Goal: Information Seeking & Learning: Find specific page/section

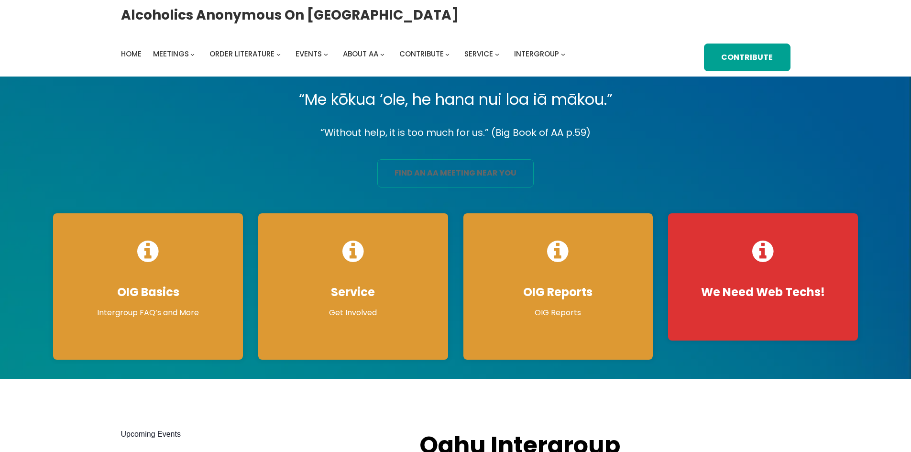
click at [446, 176] on link "find an aa meeting near you" at bounding box center [455, 173] width 156 height 28
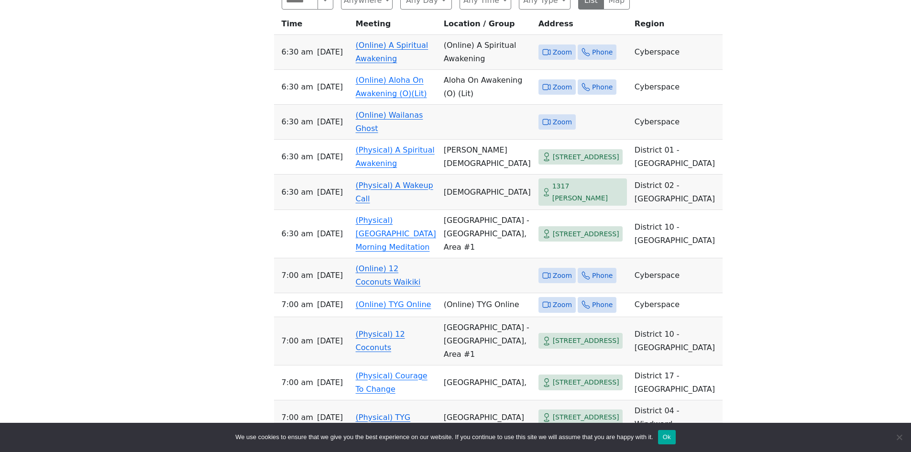
scroll to position [526, 0]
click at [380, 286] on link "(Online) 12 Coconuts Waikiki" at bounding box center [388, 274] width 65 height 22
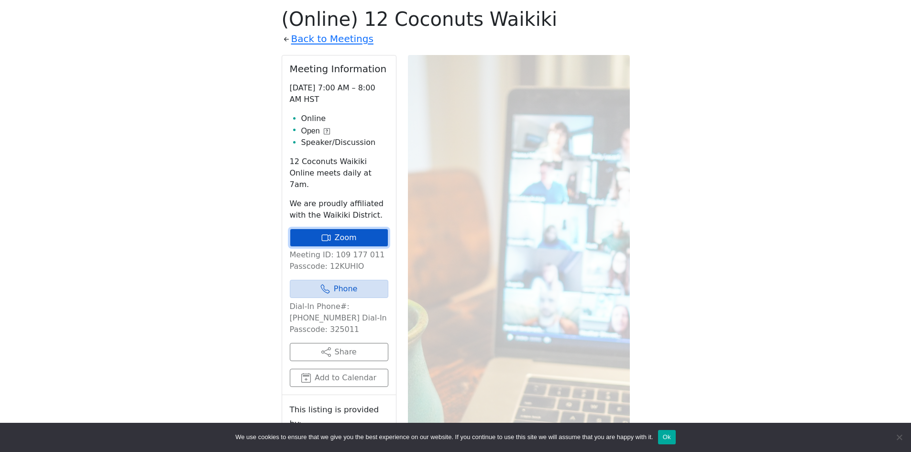
click at [326, 228] on link "Zoom" at bounding box center [339, 237] width 98 height 18
